Goal: Transaction & Acquisition: Purchase product/service

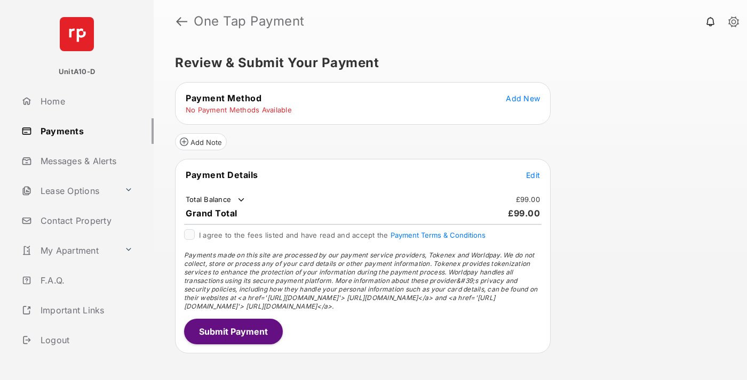
click at [523, 98] on span "Add New" at bounding box center [523, 98] width 34 height 9
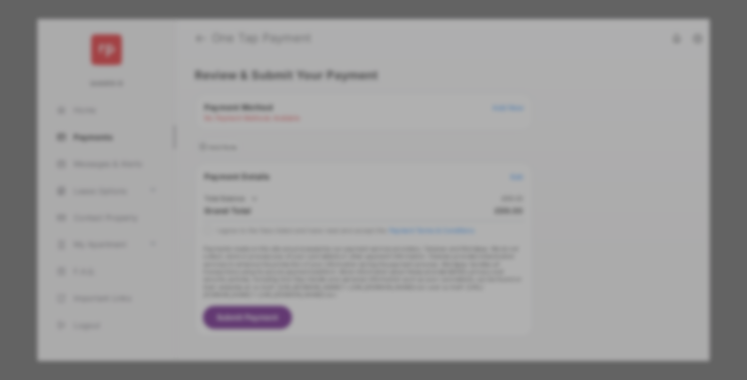
click at [371, 185] on div "BACS Direct Debit" at bounding box center [373, 194] width 239 height 20
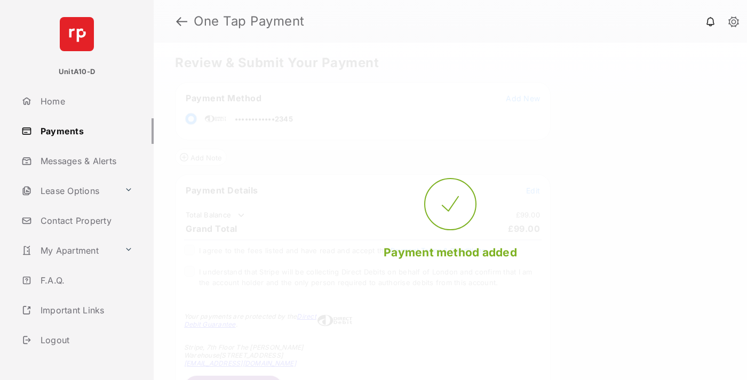
click at [533, 190] on span "Edit" at bounding box center [533, 190] width 14 height 9
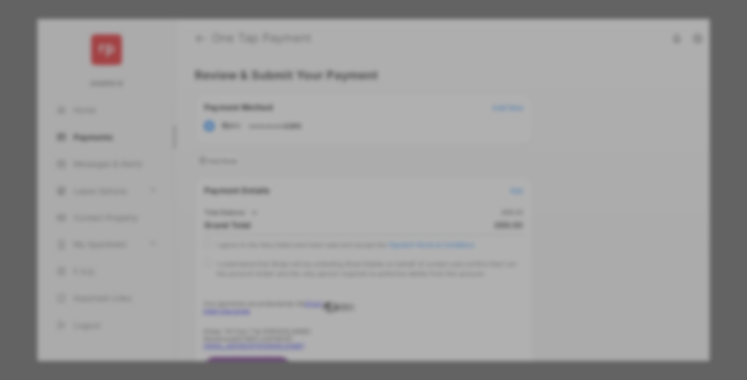
click at [354, 214] on div "Other Amount" at bounding box center [353, 214] width 173 height 18
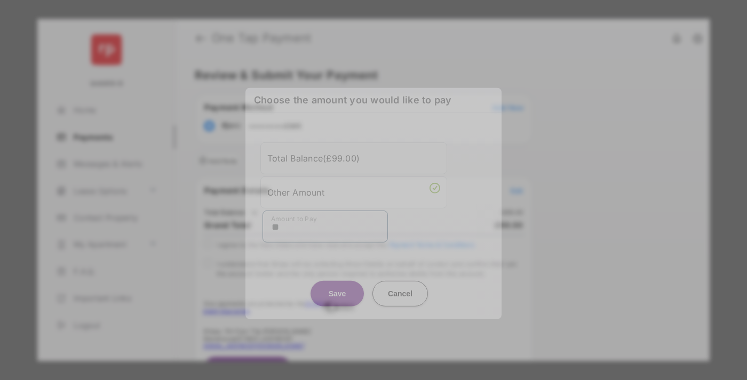
type input "**"
click at [337, 291] on button "Save" at bounding box center [336, 294] width 53 height 26
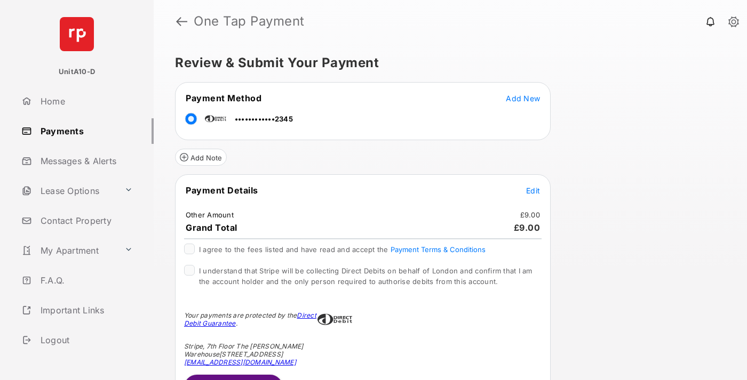
click at [533, 190] on span "Edit" at bounding box center [533, 190] width 14 height 9
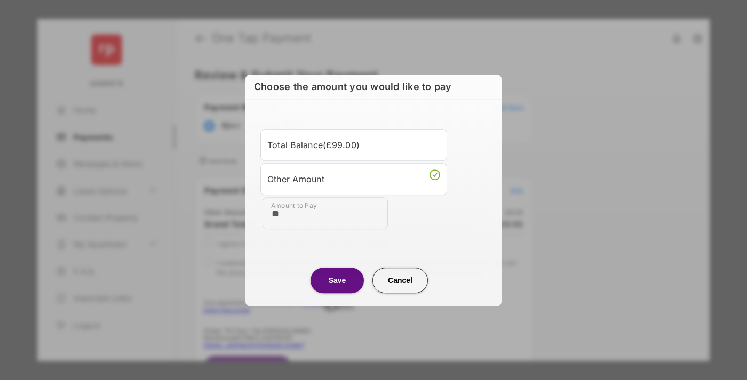
click at [337, 280] on button "Save" at bounding box center [336, 281] width 53 height 26
